Goal: Download file/media

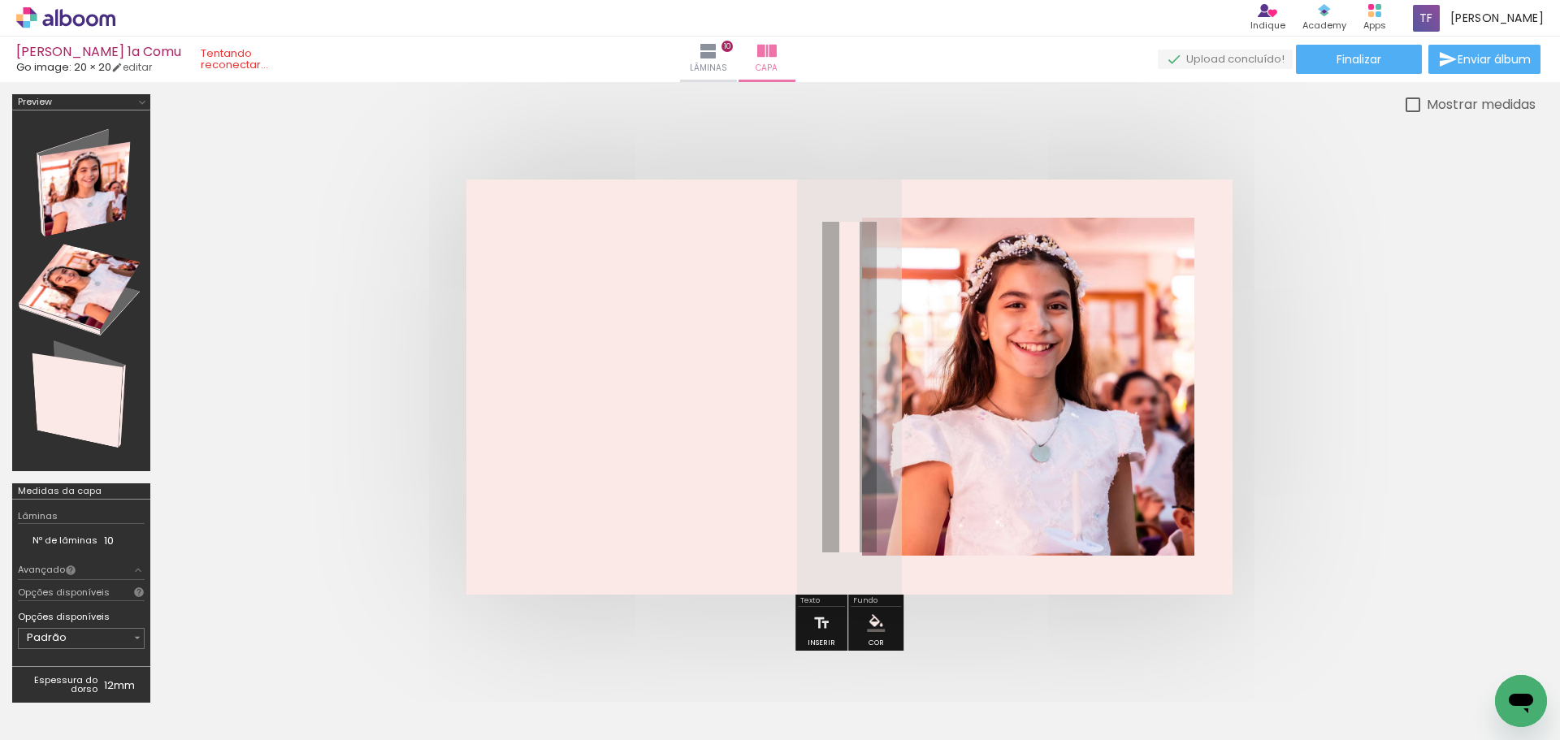
scroll to position [0, 5850]
click at [1364, 65] on span "Finalizar" at bounding box center [1359, 59] width 45 height 11
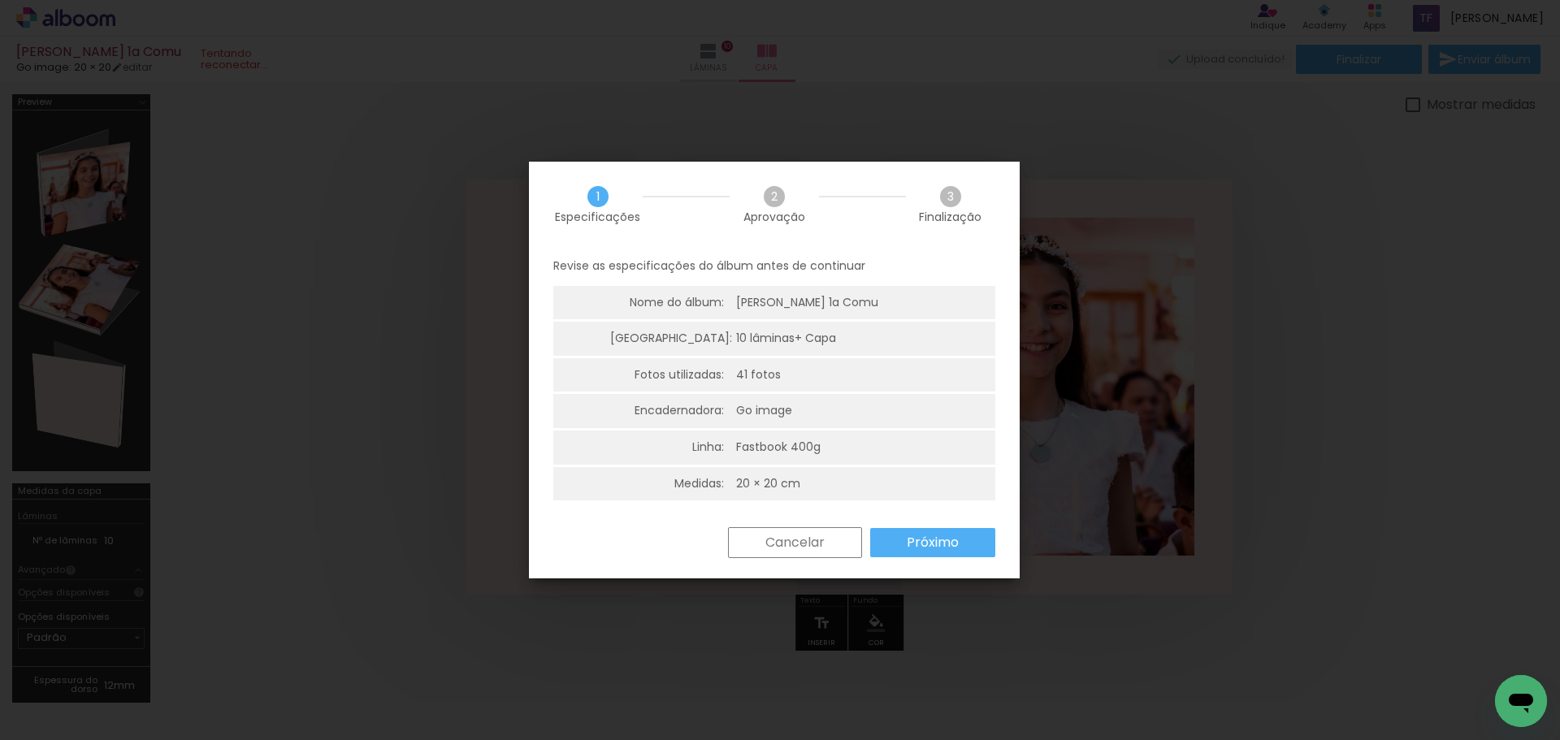
click at [0, 0] on slot "Próximo" at bounding box center [0, 0] width 0 height 0
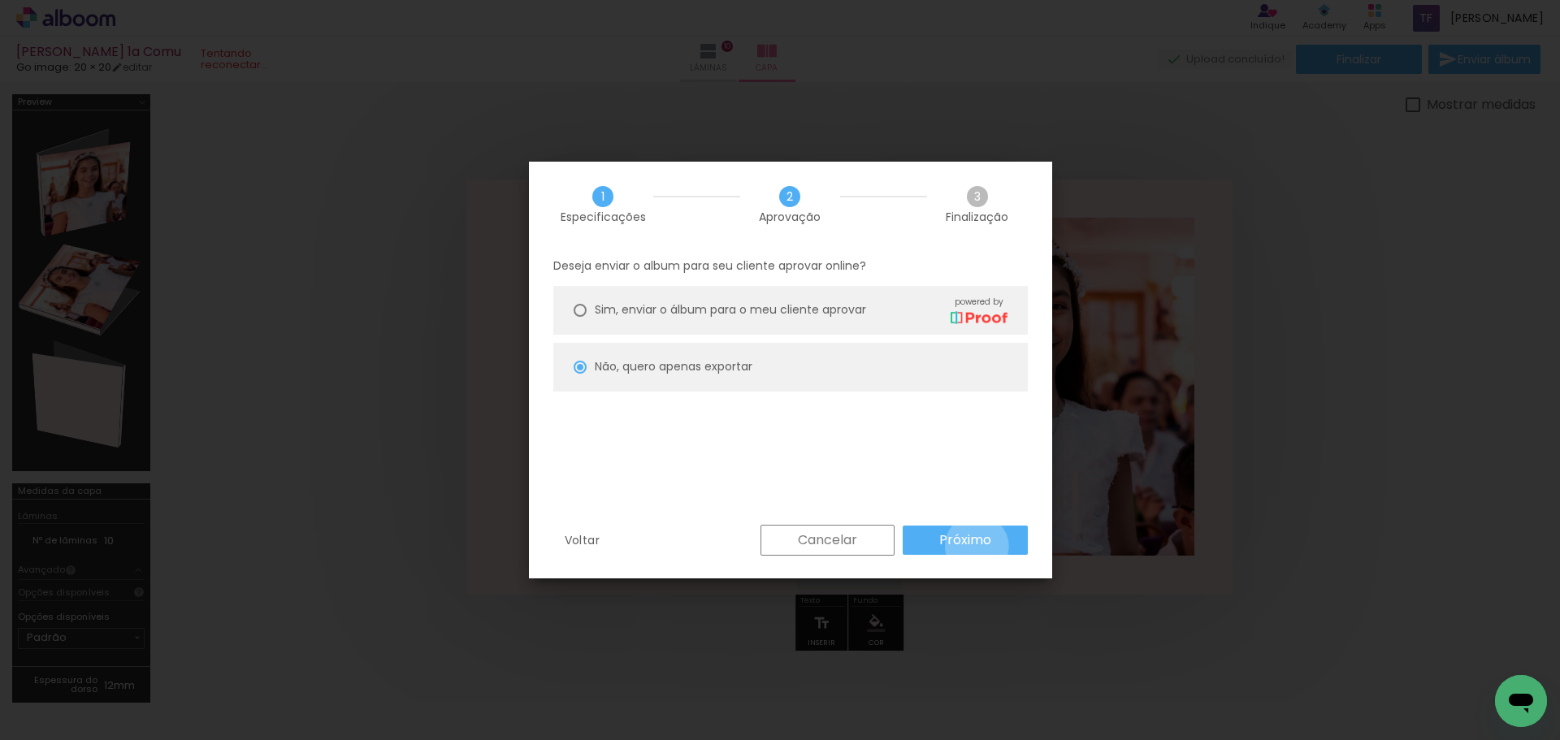
click at [0, 0] on slot "Próximo" at bounding box center [0, 0] width 0 height 0
type input "Alta, 300 DPI"
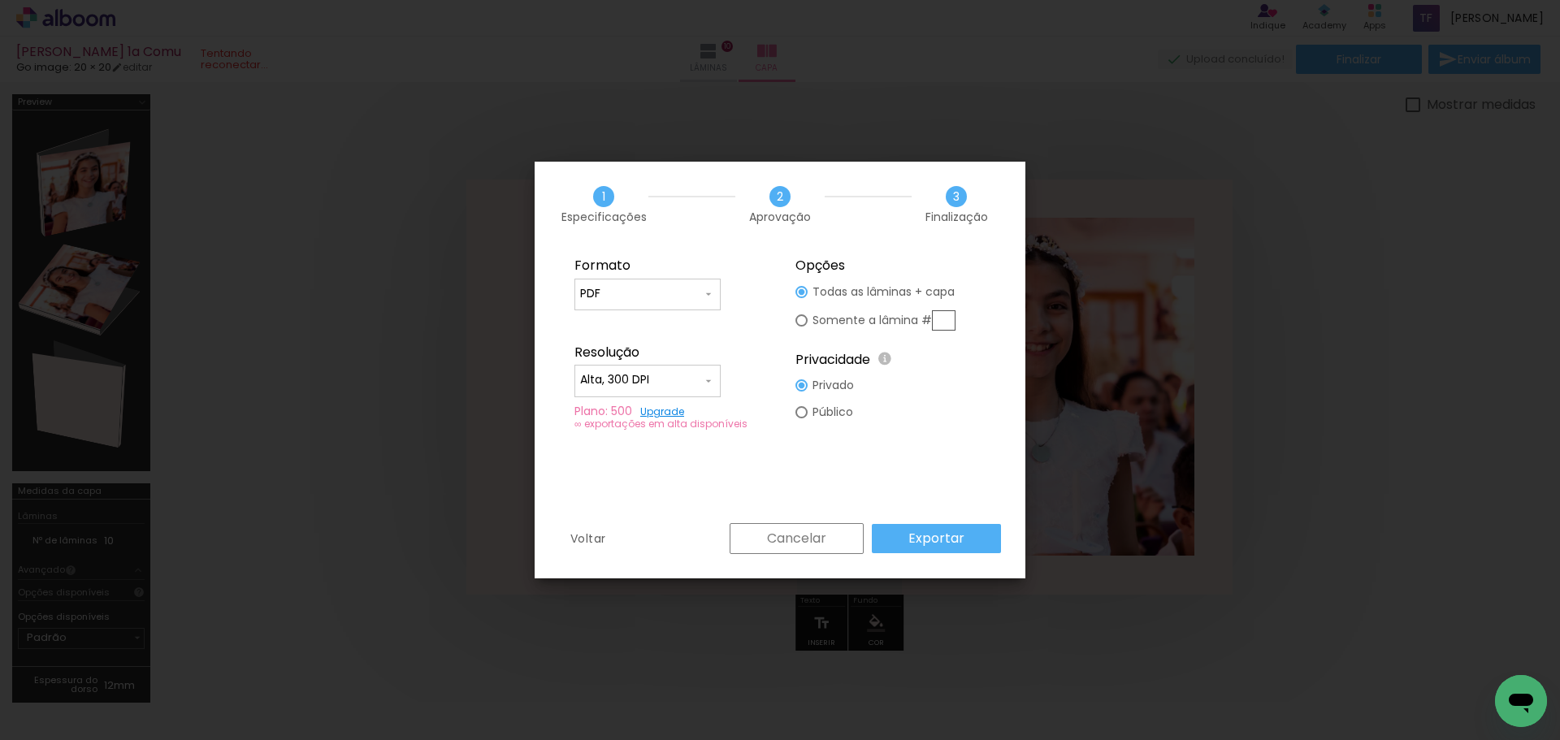
click at [608, 277] on fieldset "Formato JPG PDF Resolução Alta, 300 DPI Baixa Plano: 500 Upgrade ∞ exportações …" at bounding box center [670, 344] width 218 height 194
click at [613, 293] on input "PDF" at bounding box center [641, 294] width 122 height 16
click at [622, 285] on paper-item "JPG" at bounding box center [648, 291] width 146 height 33
type input "JPG"
click at [0, 0] on slot "Exportar" at bounding box center [0, 0] width 0 height 0
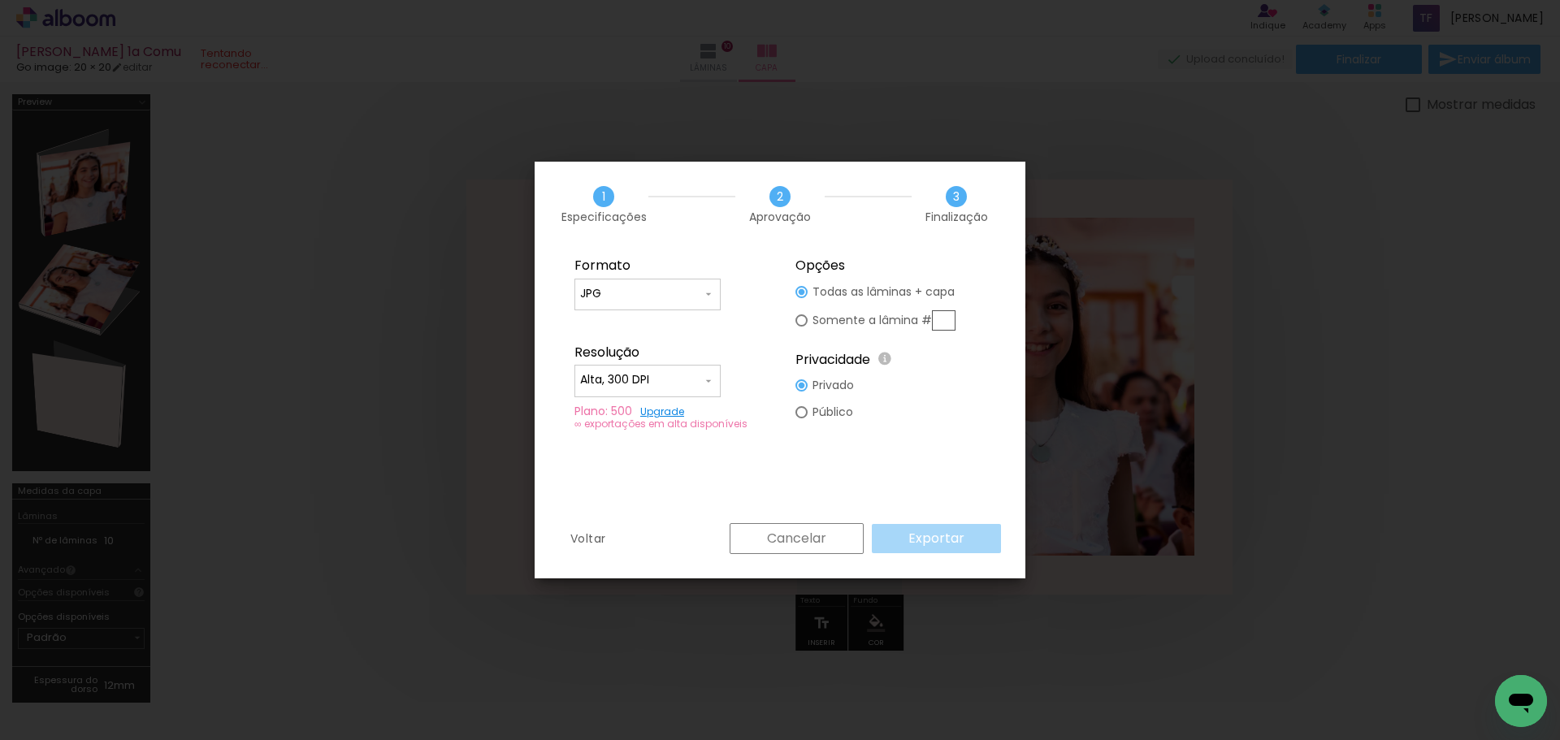
click at [1421, 307] on iron-overlay-backdrop at bounding box center [780, 370] width 1560 height 740
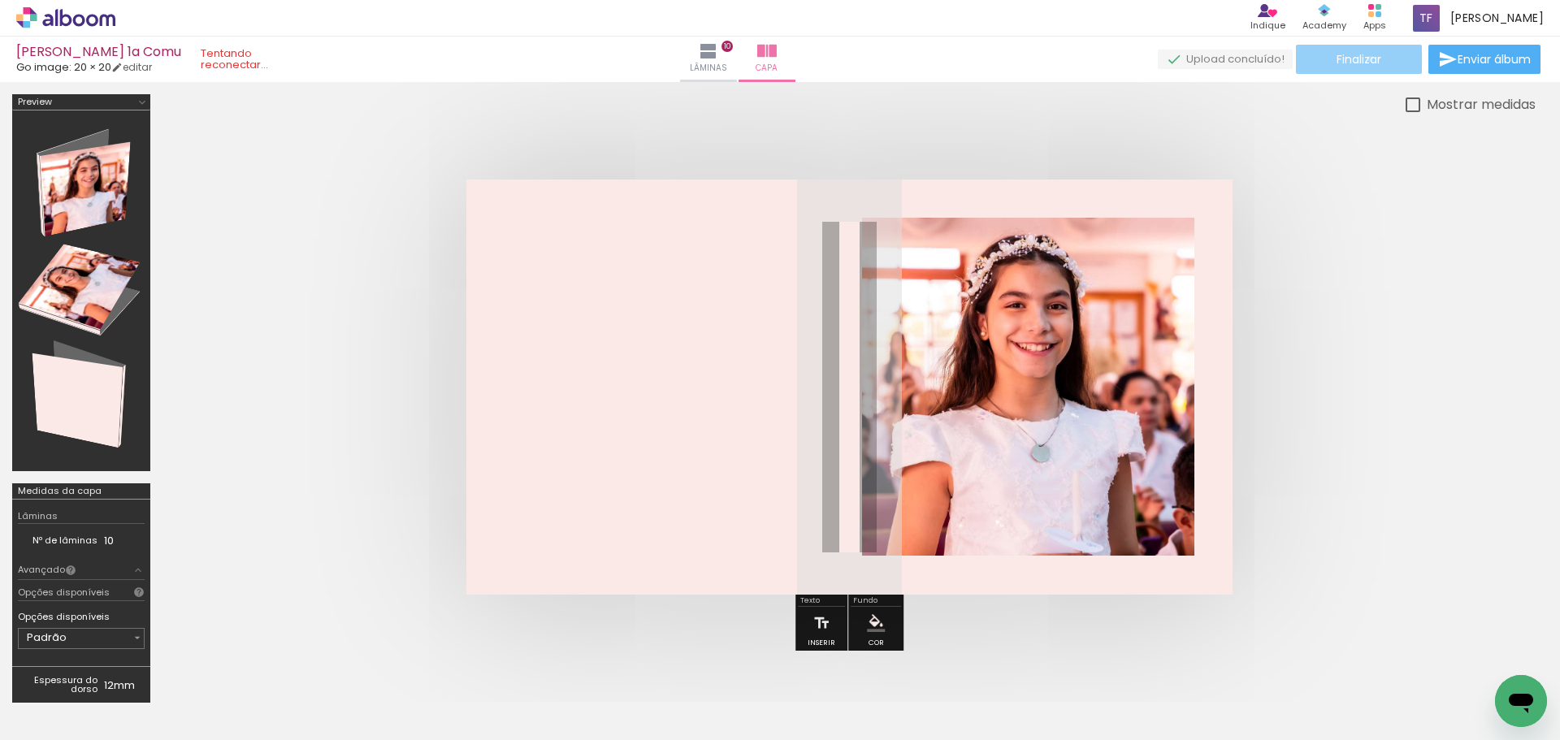
click at [1364, 59] on span "Finalizar" at bounding box center [1359, 59] width 45 height 11
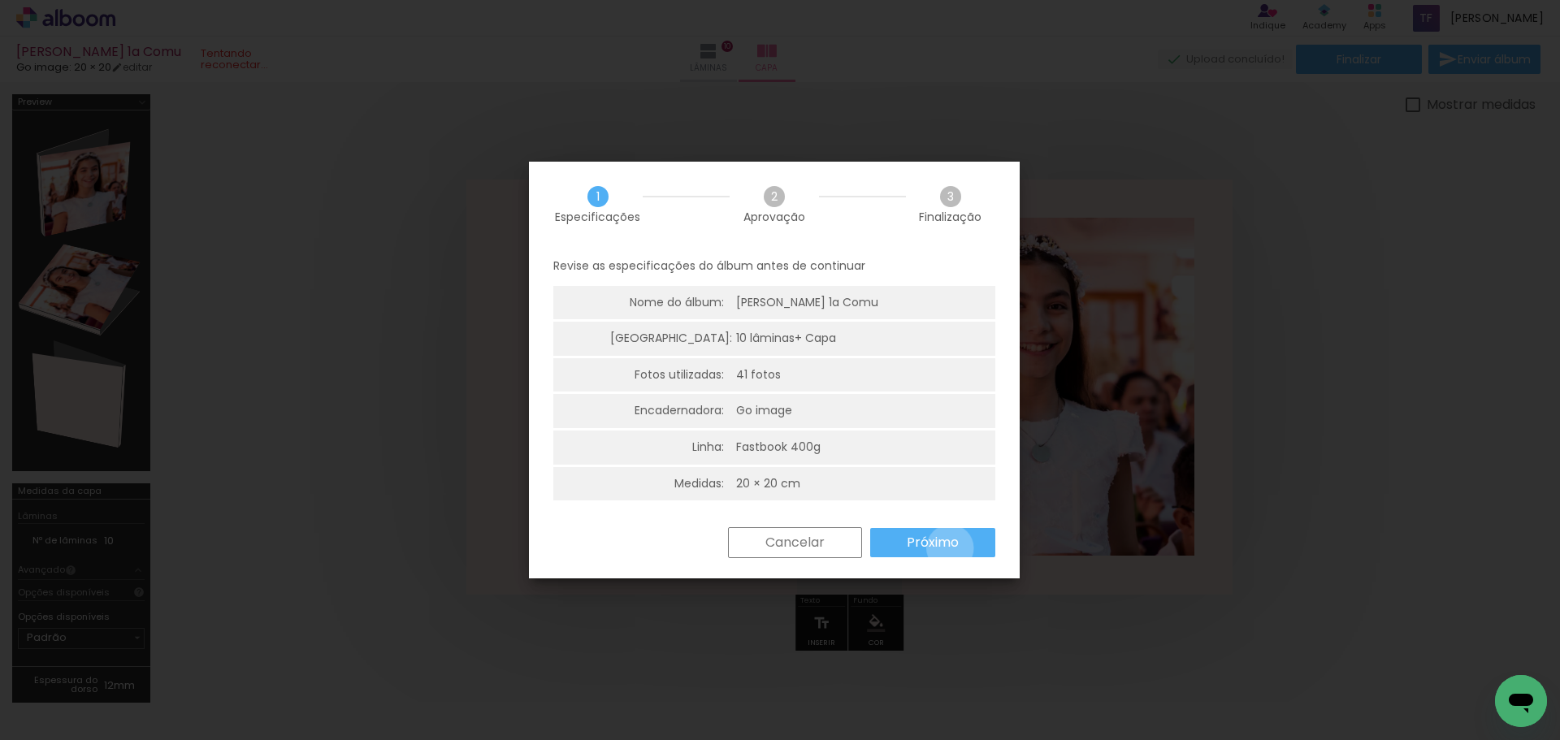
click at [0, 0] on slot "Próximo" at bounding box center [0, 0] width 0 height 0
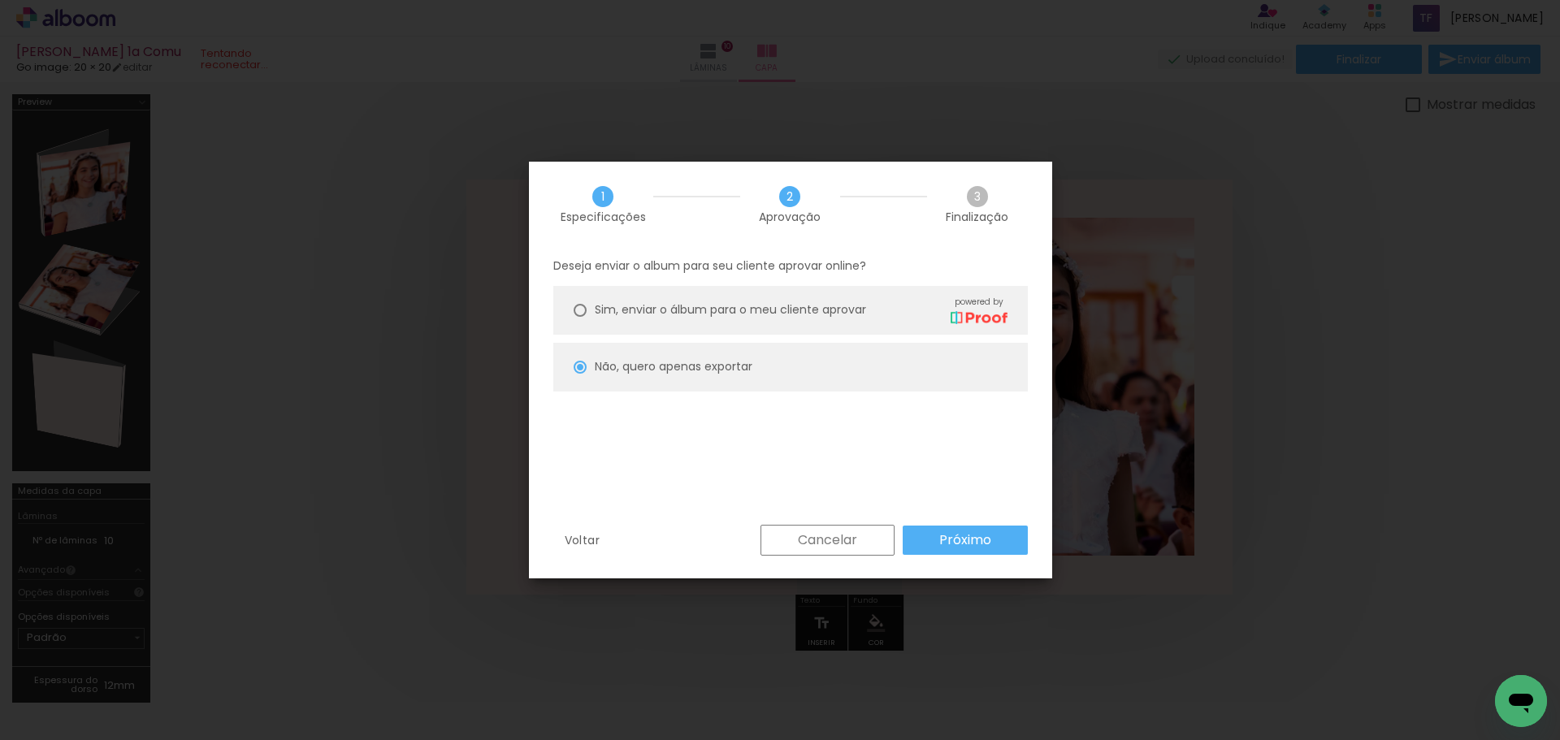
click at [0, 0] on slot "Próximo" at bounding box center [0, 0] width 0 height 0
type input "Alta, 300 DPI"
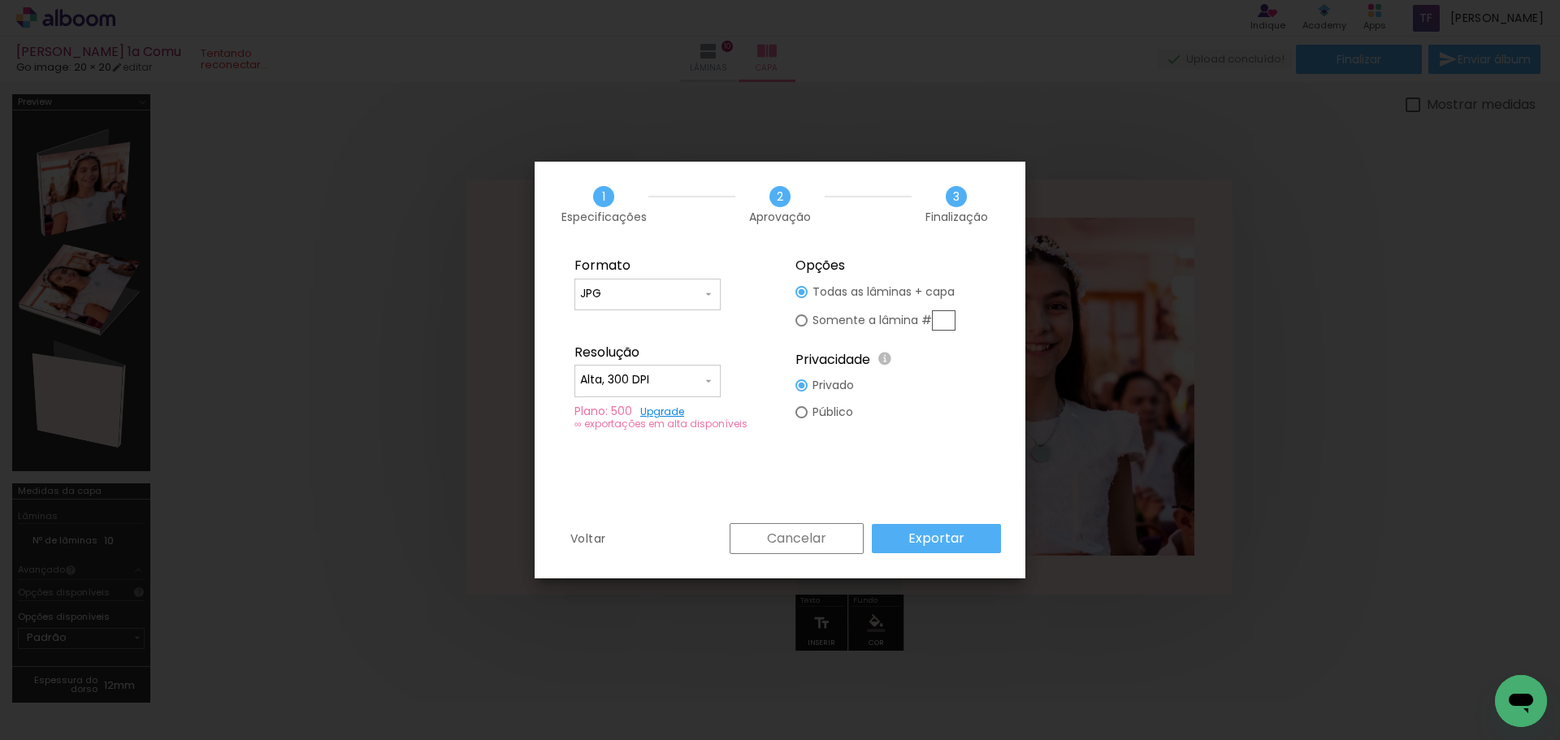
click at [0, 0] on slot "Exportar" at bounding box center [0, 0] width 0 height 0
click at [951, 526] on div "Cancelar Exportar" at bounding box center [862, 538] width 280 height 31
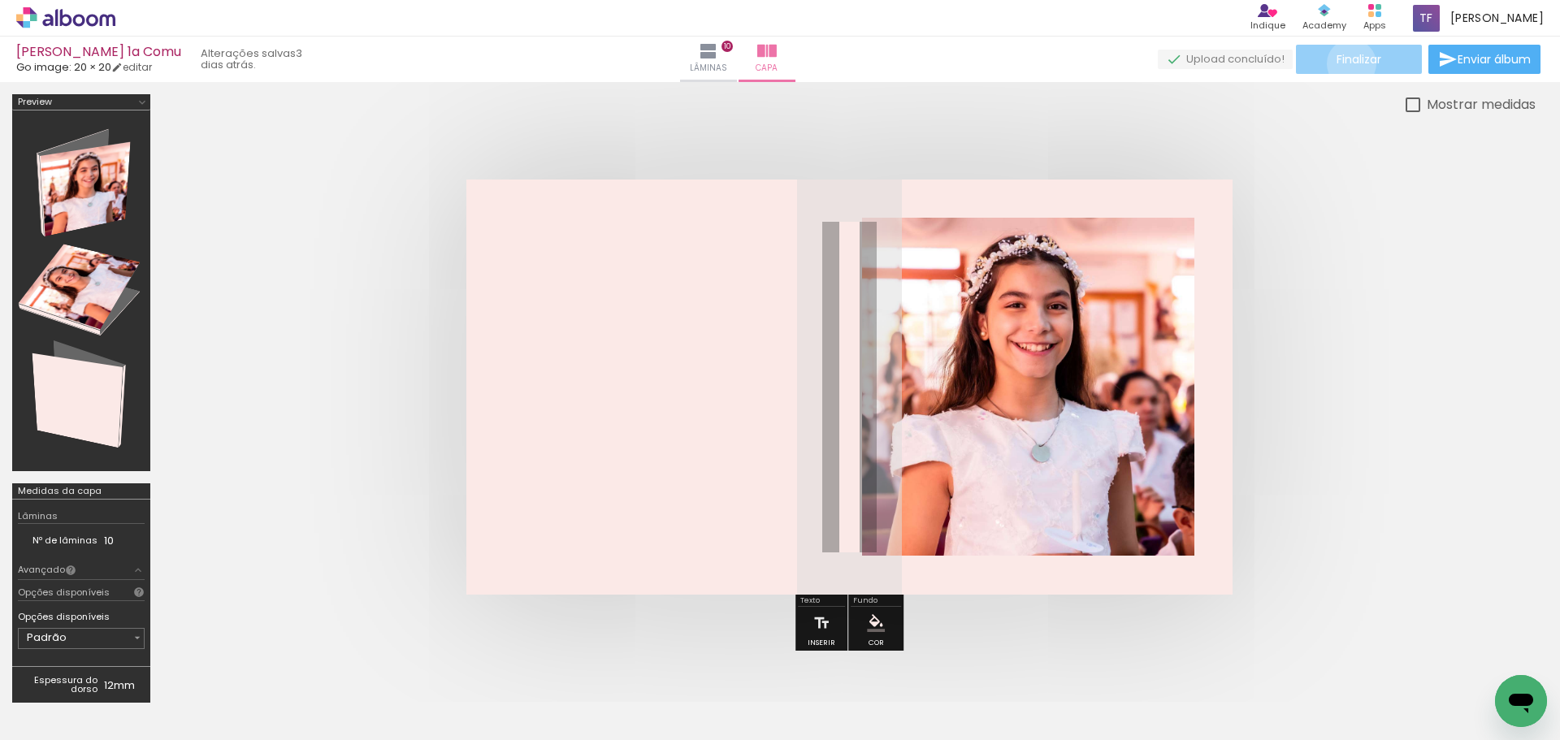
click at [1345, 63] on span "Finalizar" at bounding box center [1359, 59] width 45 height 11
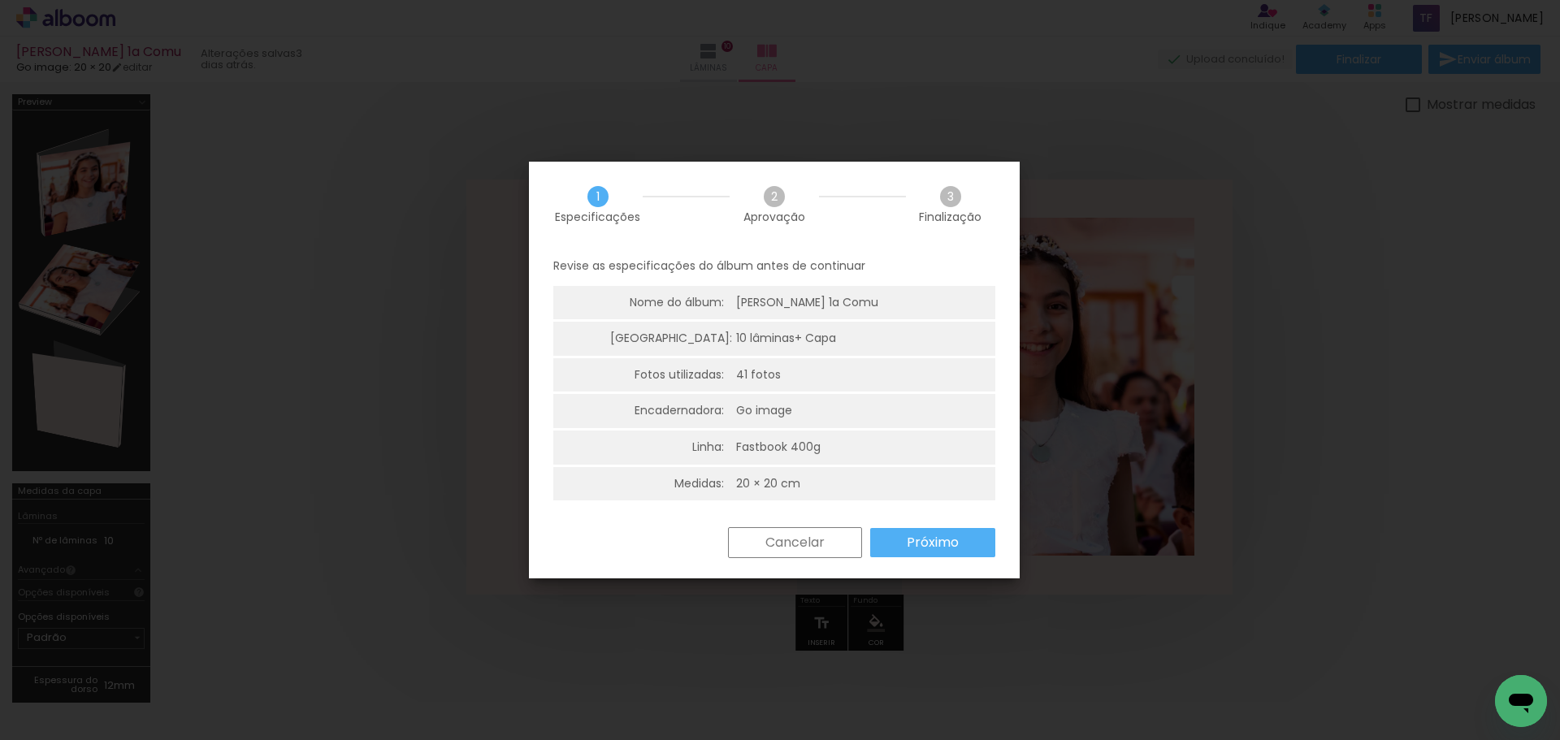
click at [0, 0] on slot "Próximo" at bounding box center [0, 0] width 0 height 0
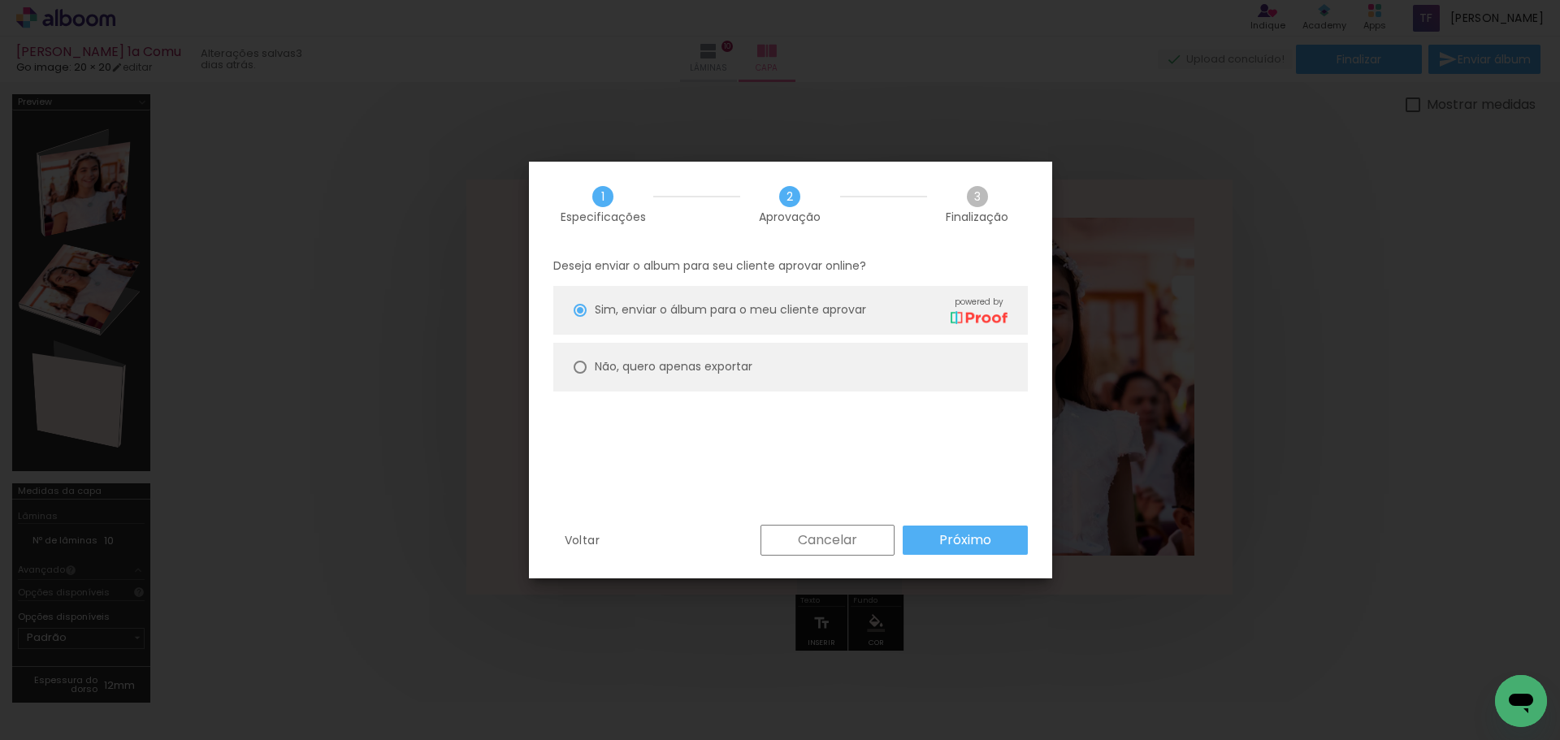
click at [856, 368] on paper-radio-button "Não, quero apenas exportar" at bounding box center [790, 367] width 475 height 49
type paper-radio-button "on"
click at [0, 0] on slot "Próximo" at bounding box center [0, 0] width 0 height 0
type input "Alta, 300 DPI"
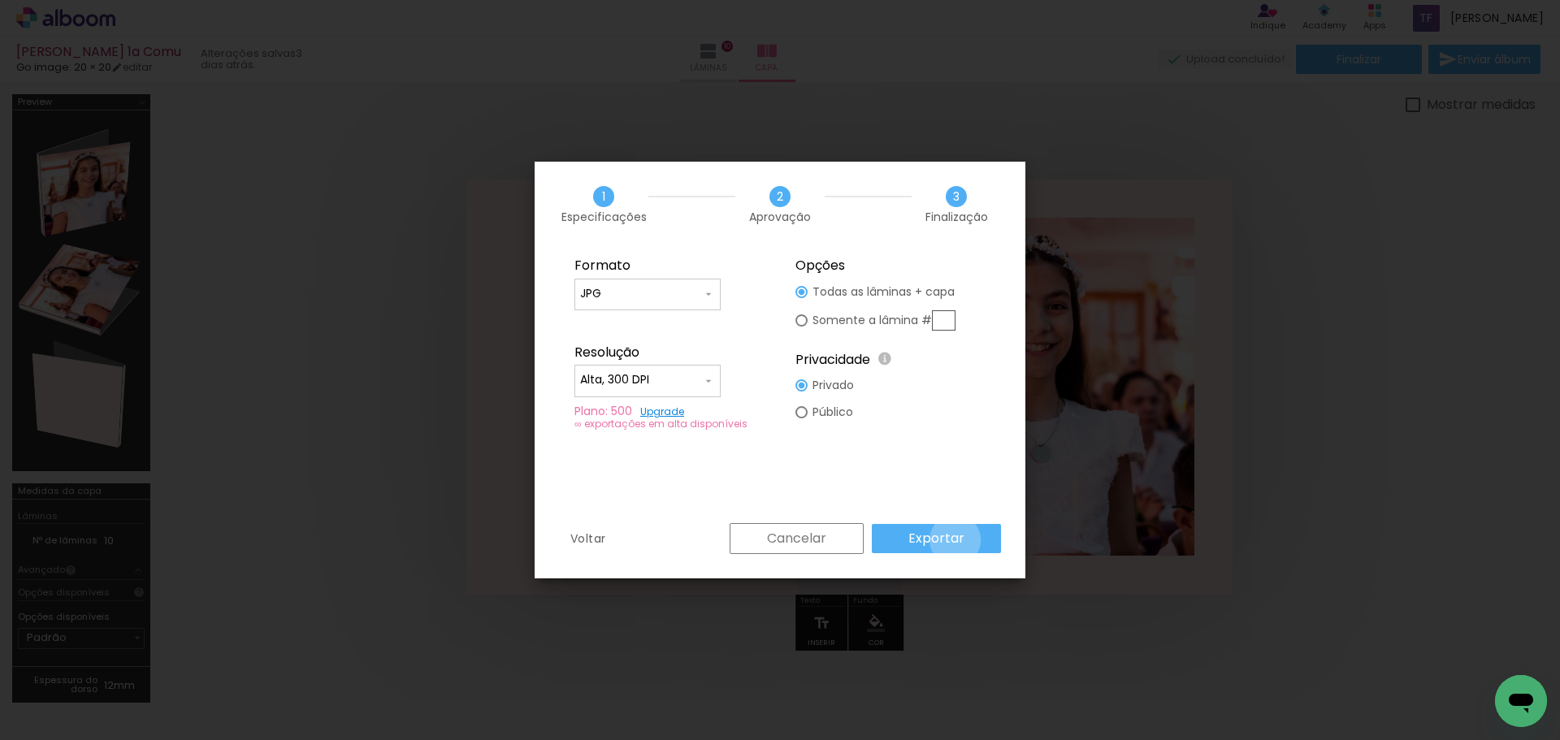
click at [0, 0] on slot "Exportar" at bounding box center [0, 0] width 0 height 0
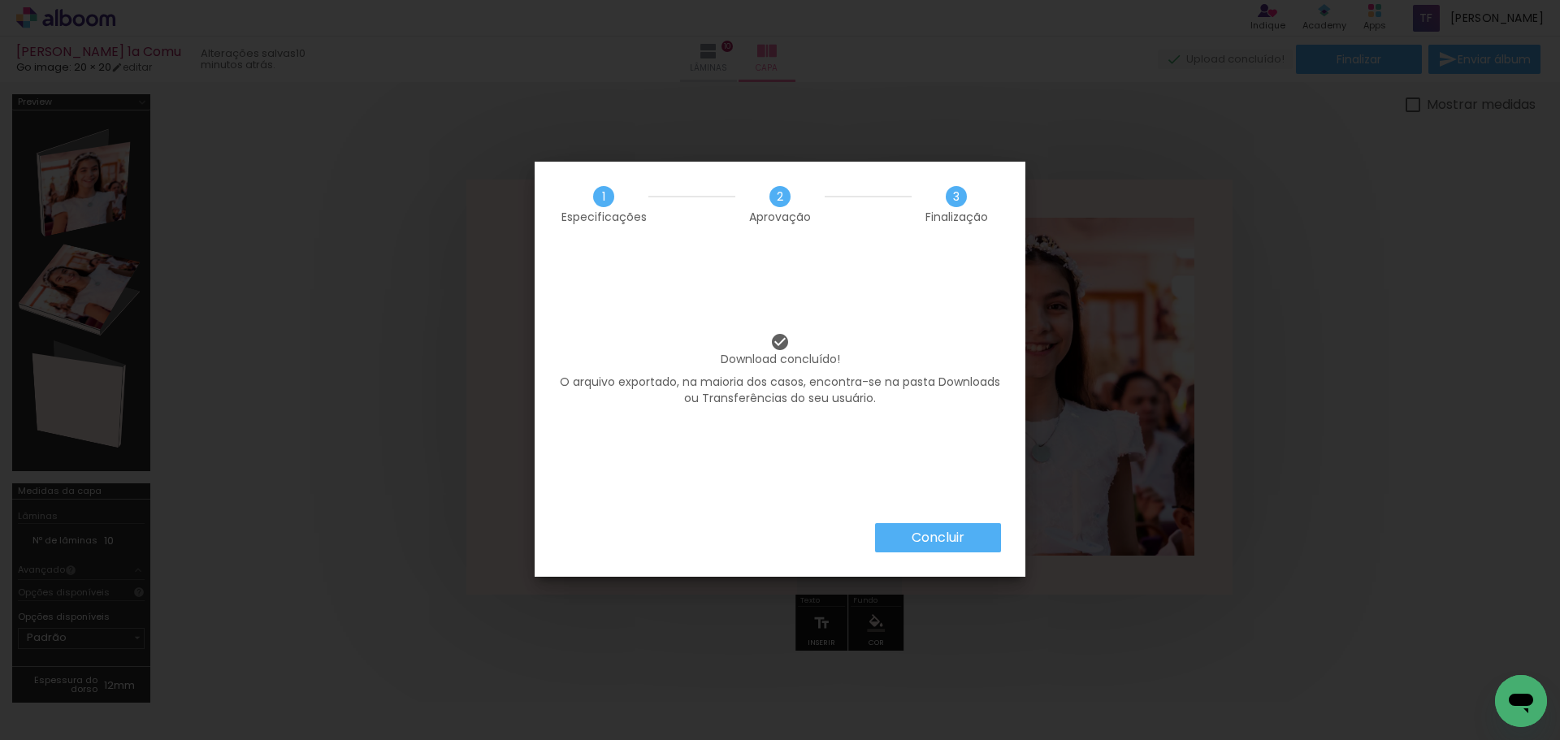
click at [0, 0] on slot "Concluir" at bounding box center [0, 0] width 0 height 0
